Goal: Task Accomplishment & Management: Use online tool/utility

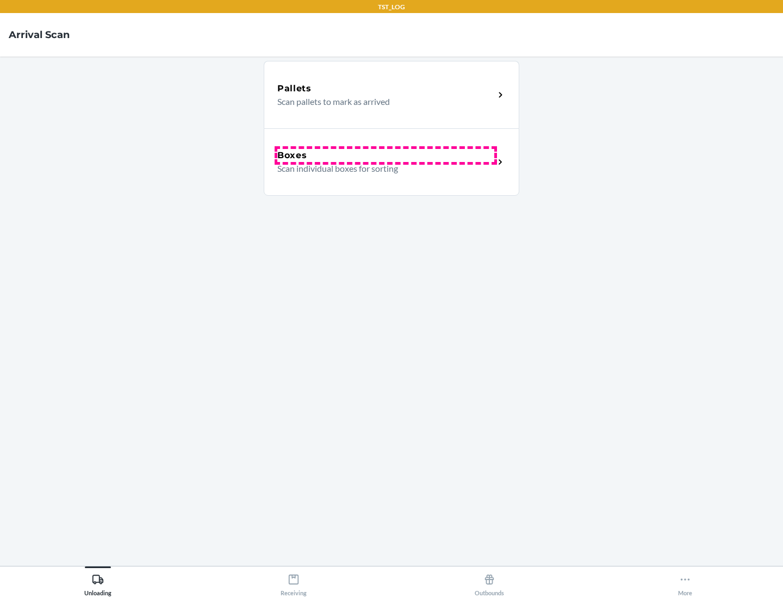
click at [386, 156] on div "Boxes" at bounding box center [385, 155] width 217 height 13
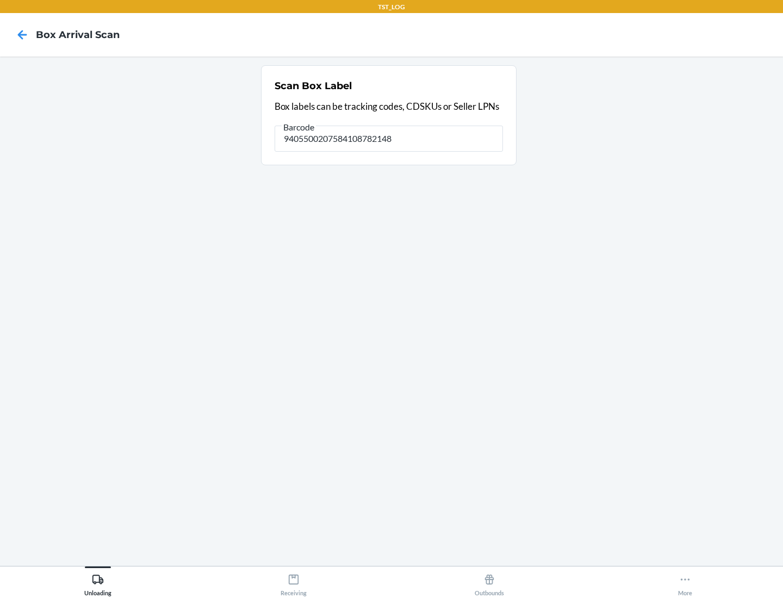
type input "9405500207584108782148"
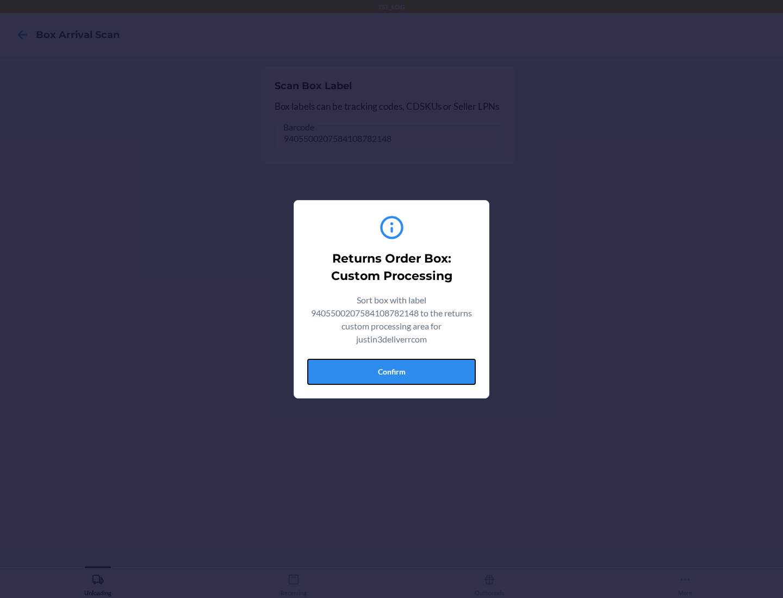
click at [392, 372] on button "Confirm" at bounding box center [391, 372] width 169 height 26
